Goal: Download file/media

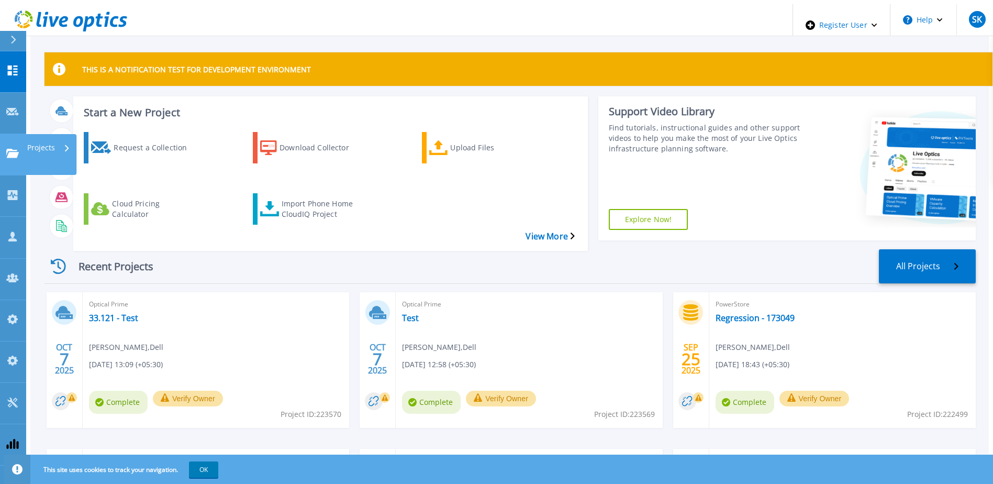
click at [13, 149] on icon at bounding box center [12, 153] width 13 height 9
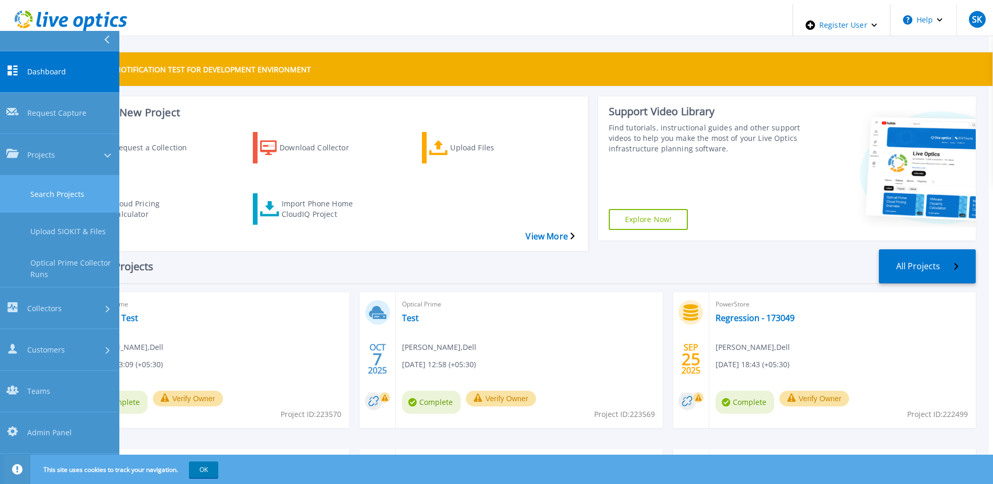
click at [57, 175] on link "Search Projects" at bounding box center [59, 193] width 119 height 37
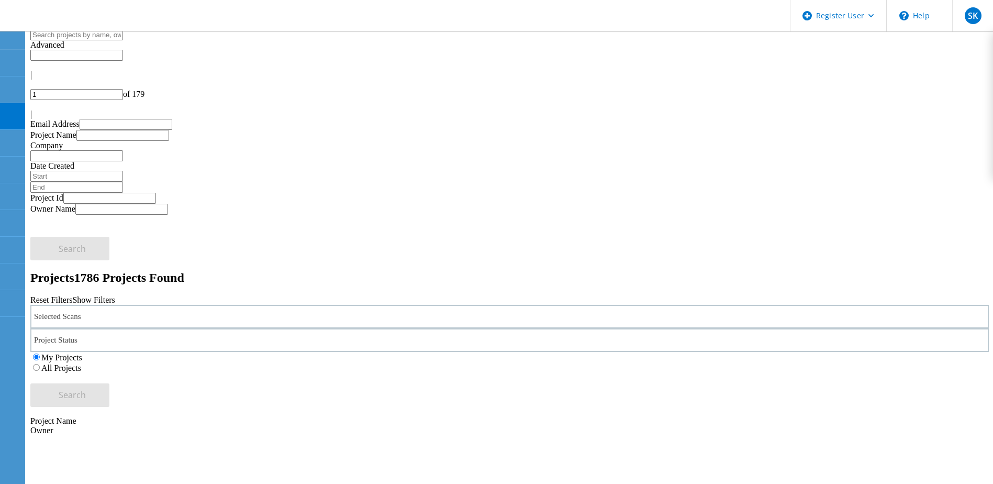
click at [81, 363] on label "All Projects" at bounding box center [61, 367] width 40 height 9
click at [40, 364] on input "All Projects" at bounding box center [36, 367] width 7 height 7
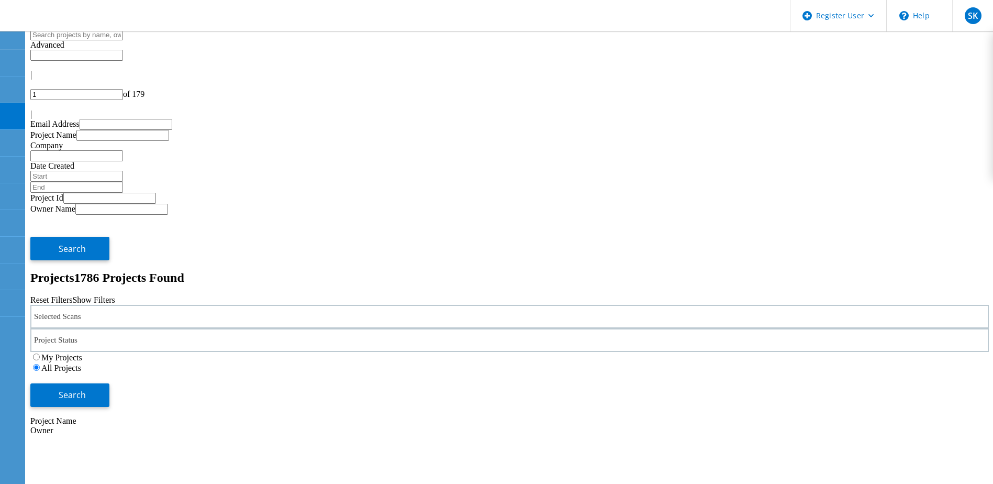
click at [176, 305] on div "Selected Scans" at bounding box center [509, 317] width 958 height 24
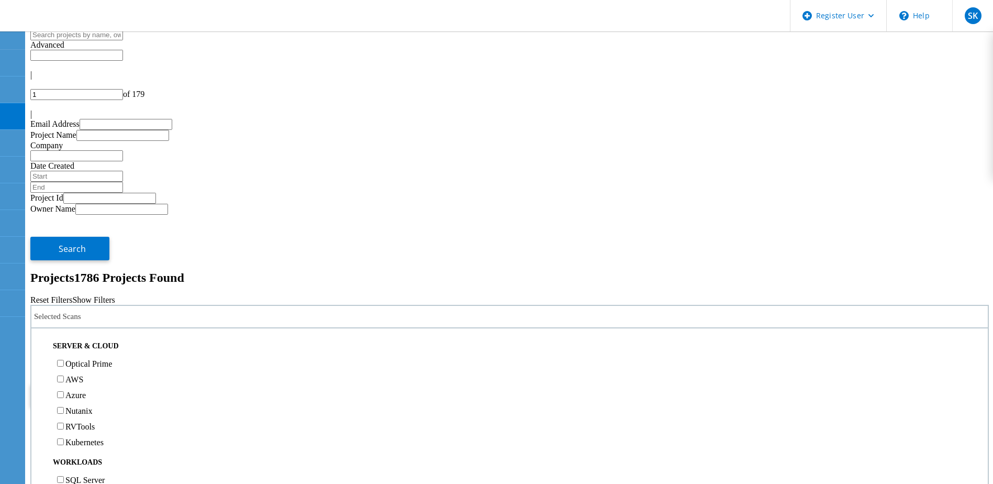
click at [112, 359] on label "Optical Prime" at bounding box center [88, 363] width 47 height 9
click at [64, 360] on input "Optical Prime" at bounding box center [60, 363] width 7 height 7
drag, startPoint x: 855, startPoint y: 147, endPoint x: 556, endPoint y: 193, distance: 303.0
click at [86, 389] on span "Search" at bounding box center [72, 395] width 27 height 12
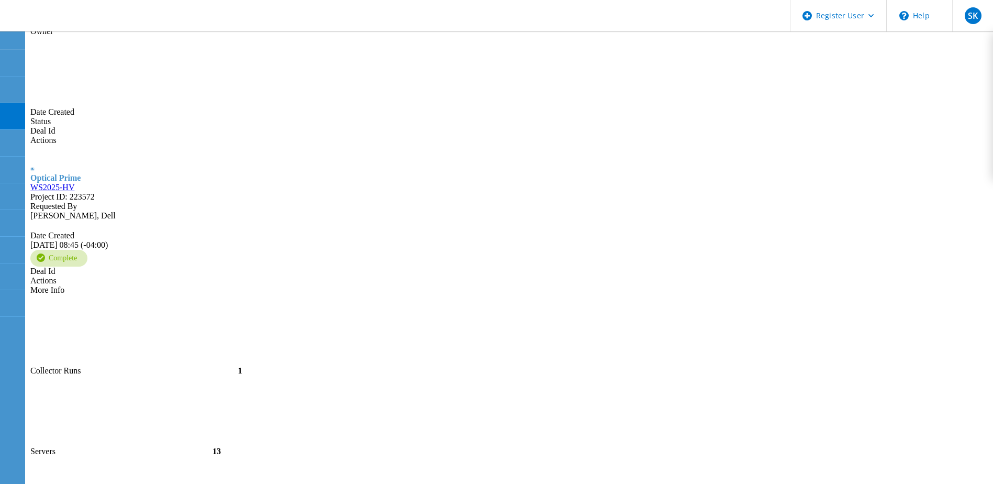
scroll to position [412, 0]
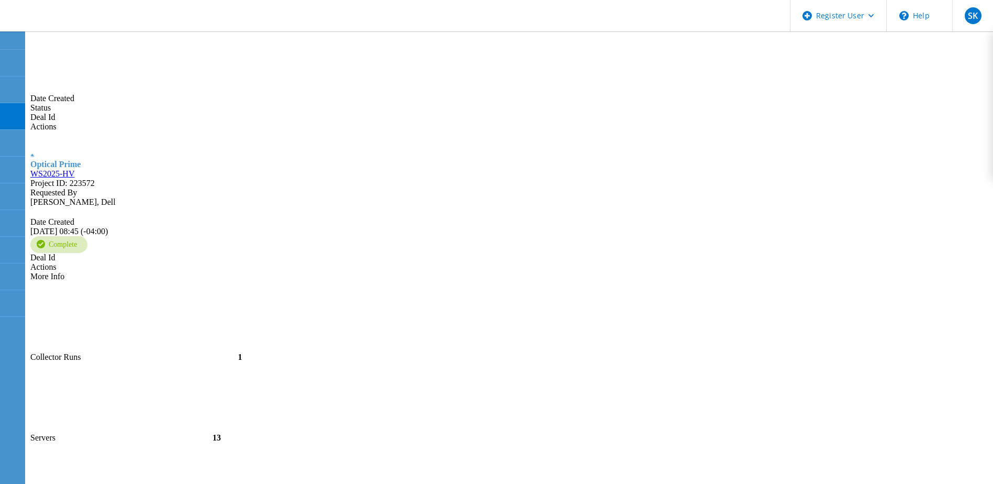
type input "2"
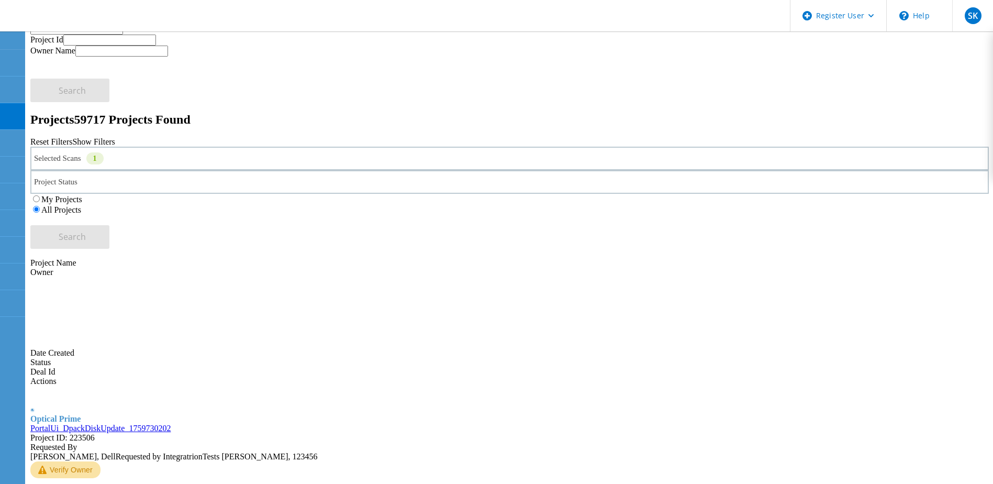
scroll to position [0, 0]
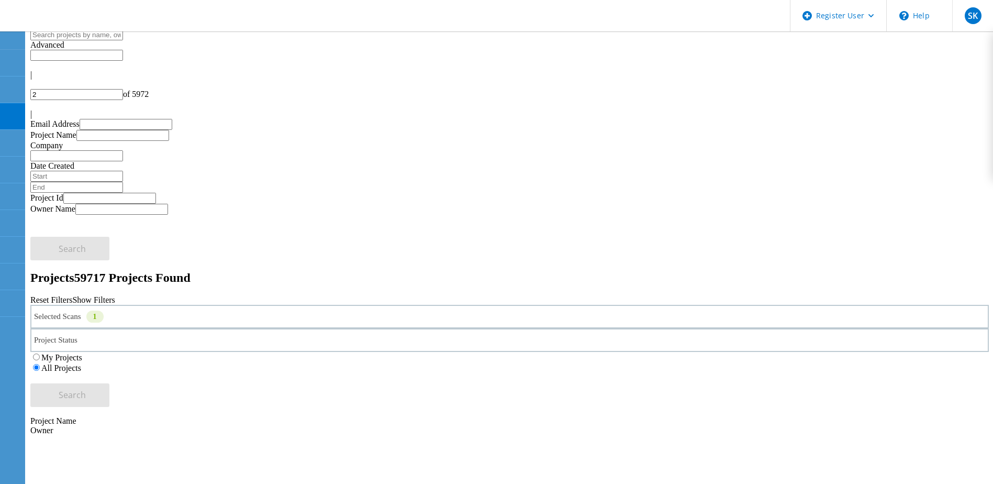
click at [123, 40] on input "text" at bounding box center [76, 34] width 93 height 11
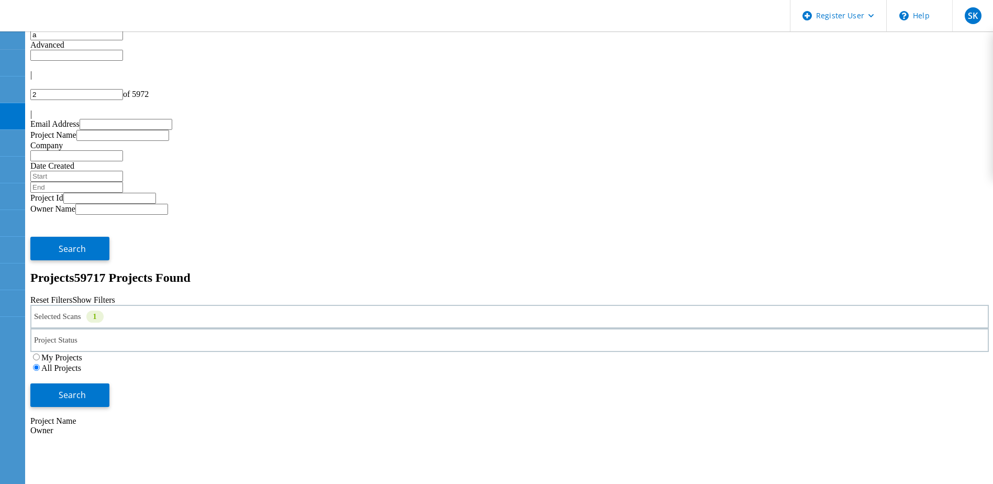
type input "ab"
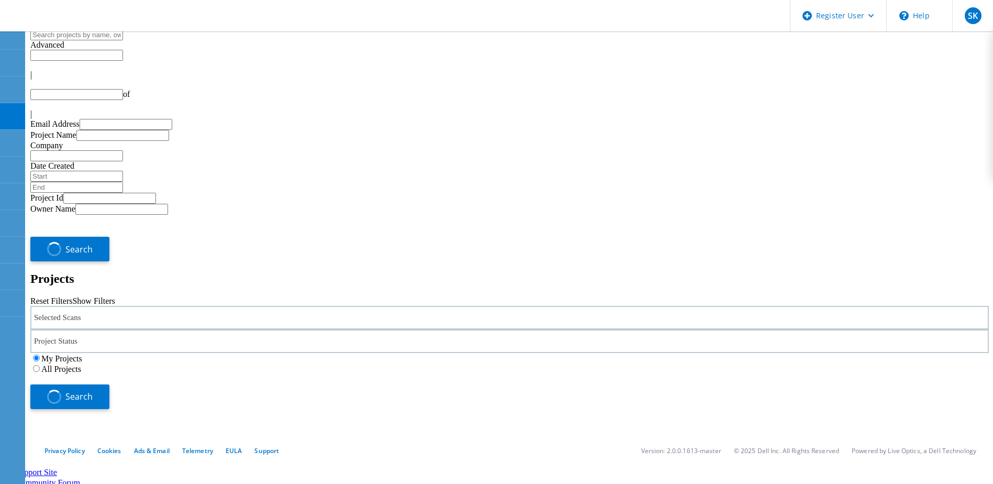
type input "2"
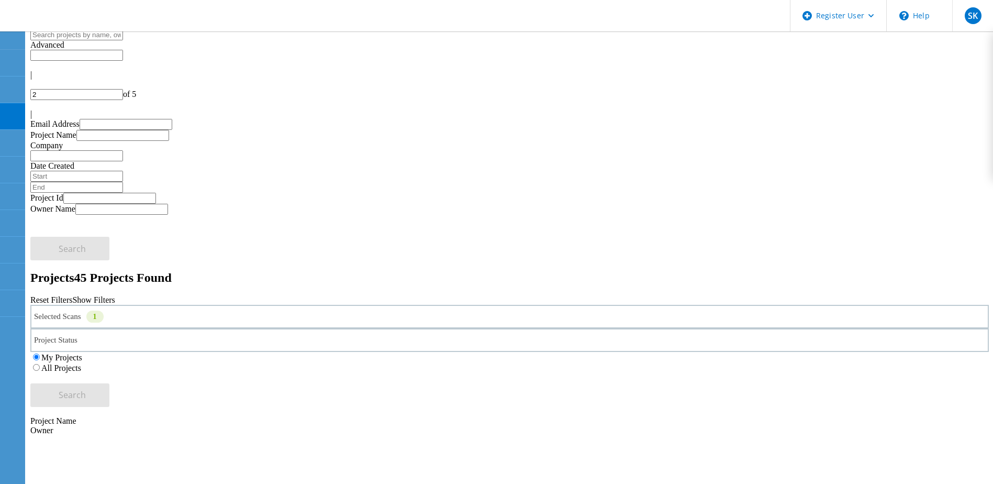
click at [104, 40] on input "text" at bounding box center [76, 34] width 93 height 11
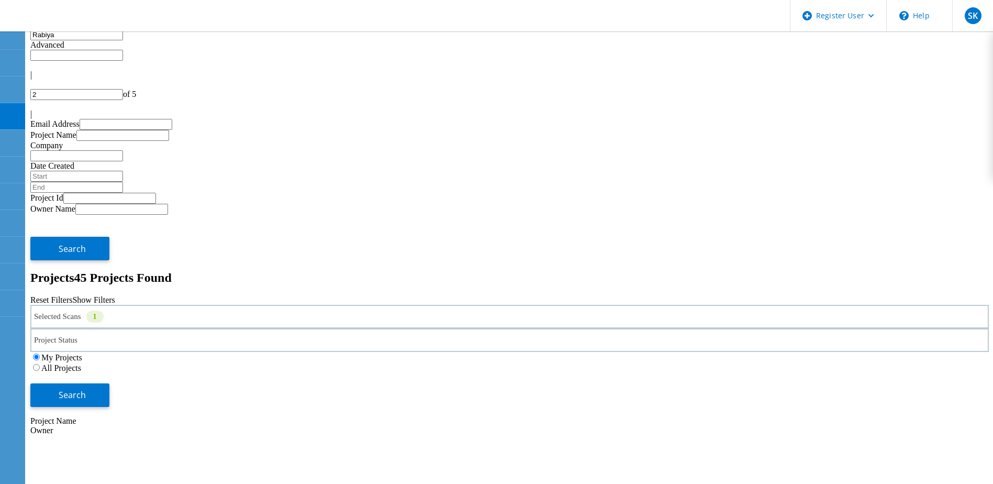
type input "Rabiya"
drag, startPoint x: 676, startPoint y: 141, endPoint x: 684, endPoint y: 143, distance: 8.1
click at [81, 363] on label "All Projects" at bounding box center [61, 367] width 40 height 9
click at [40, 364] on input "All Projects" at bounding box center [36, 367] width 7 height 7
click at [86, 389] on span "Search" at bounding box center [72, 395] width 27 height 12
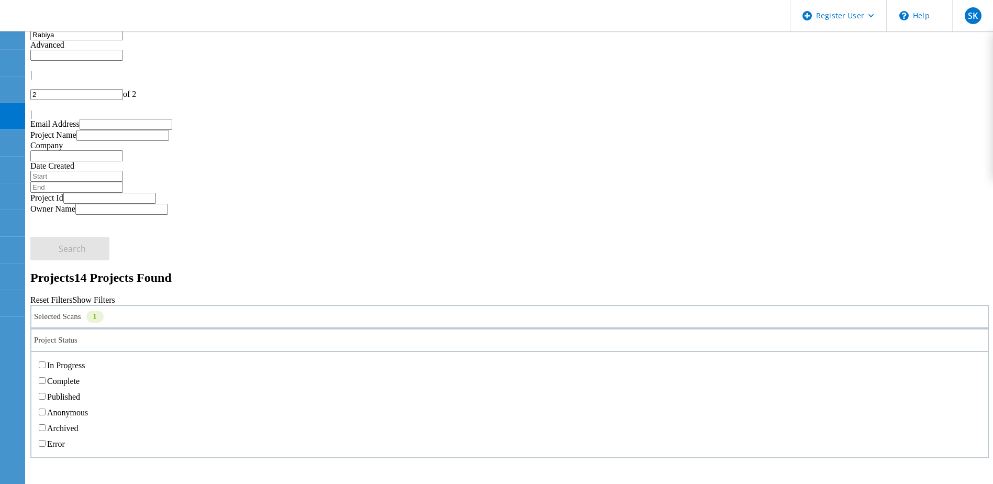
click at [349, 328] on div "Project Status" at bounding box center [509, 340] width 958 height 24
click at [85, 361] on label "In Progress" at bounding box center [66, 365] width 38 height 9
click at [46, 361] on input "In Progress" at bounding box center [42, 364] width 7 height 7
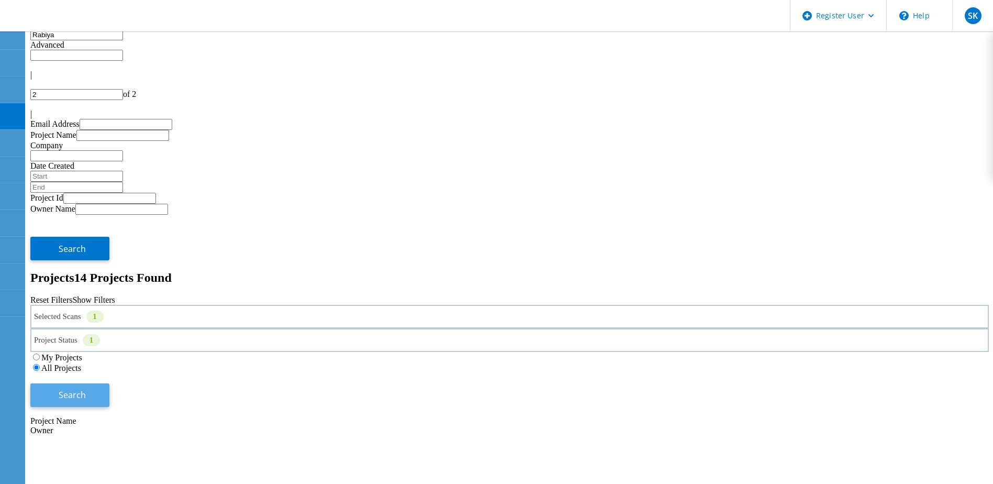
click at [86, 389] on span "Search" at bounding box center [72, 395] width 27 height 12
type input "1"
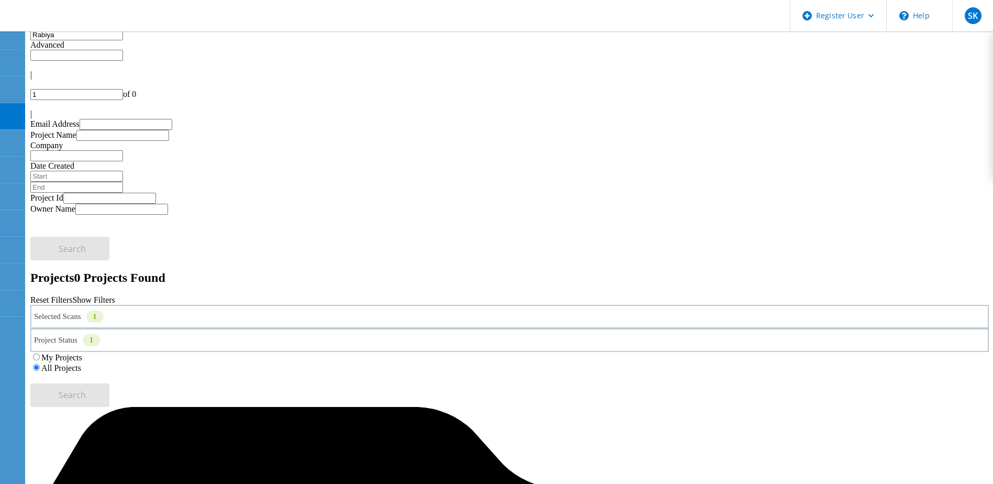
click at [62, 40] on input "Rabiya" at bounding box center [76, 34] width 93 height 11
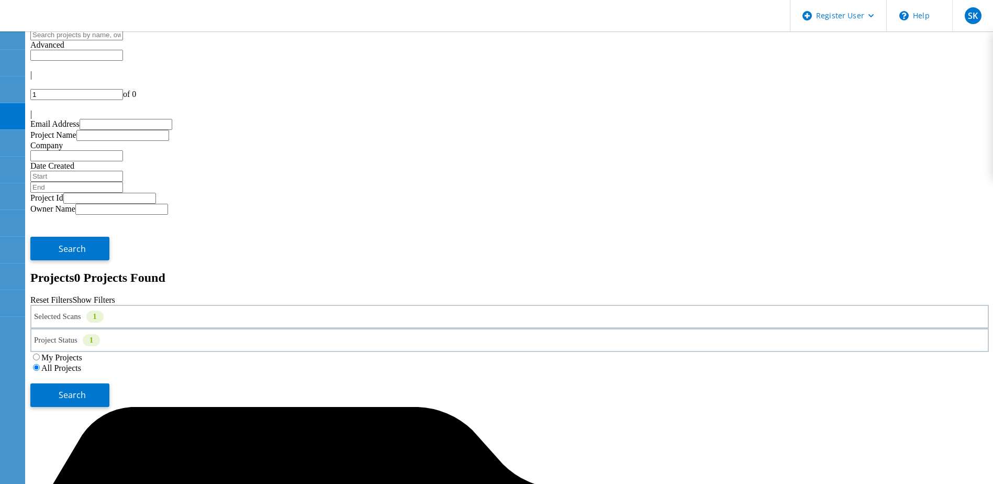
click at [339, 271] on h2 "Projects 0 Projects Found" at bounding box center [509, 278] width 958 height 14
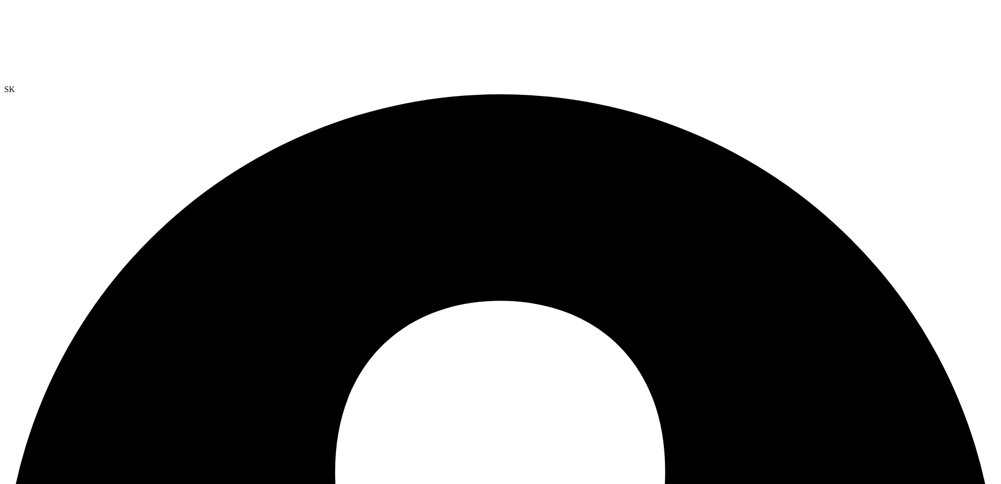
select select "USD"
drag, startPoint x: 334, startPoint y: 38, endPoint x: 369, endPoint y: 93, distance: 64.5
drag, startPoint x: 137, startPoint y: 39, endPoint x: 153, endPoint y: 119, distance: 82.2
